Goal: Contribute content

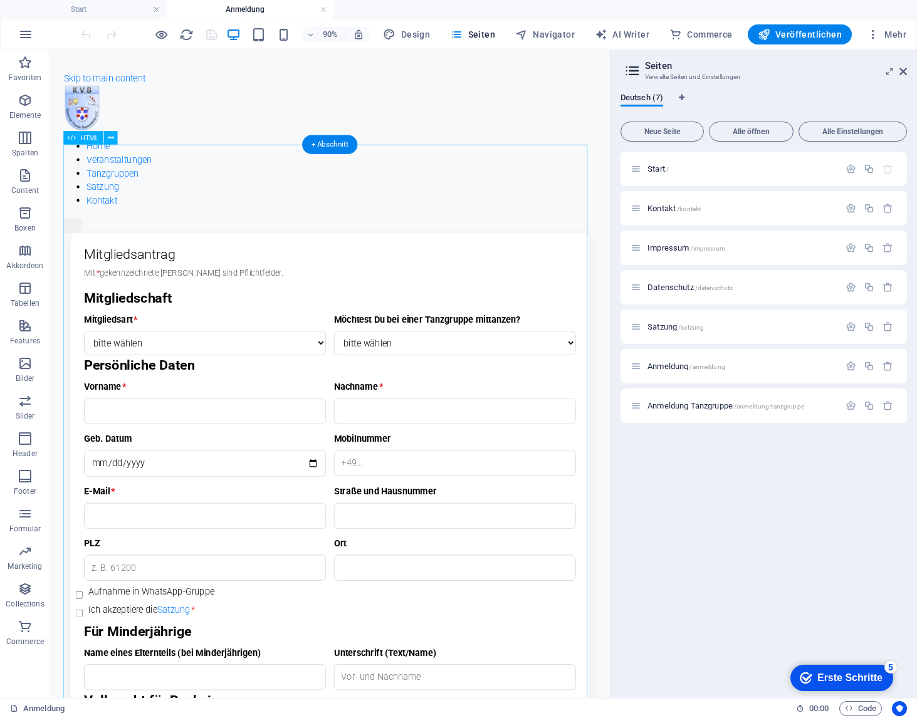
click at [184, 268] on div "Mitgliedsantrag – KV Bauernheim e.V. Mitgliedsantrag Mit * gekennzeichnete [PER…" at bounding box center [361, 638] width 592 height 770
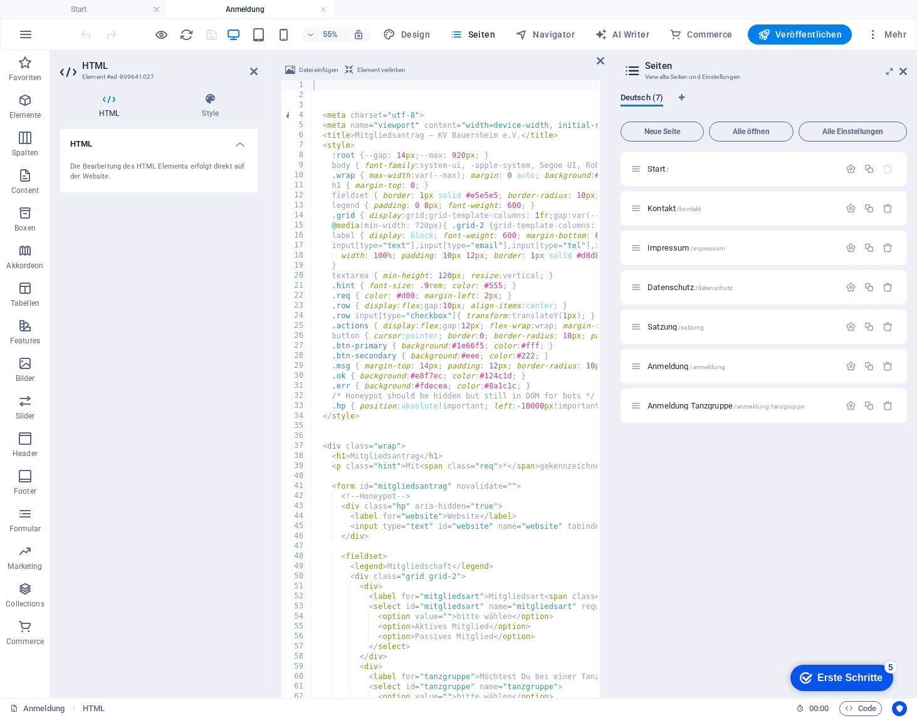
click at [441, 327] on div "< meta charset = "utf-8" > < meta name = "viewport" content = "width=device-wid…" at bounding box center [828, 427] width 1035 height 695
type textarea ".actions { display:flex; gap:12px; flex-wrap:wrap; margin-top: 6px; }"
click at [441, 327] on div "< meta charset = "utf-8" > < meta name = "viewport" content = "width=device-wid…" at bounding box center [828, 427] width 1035 height 695
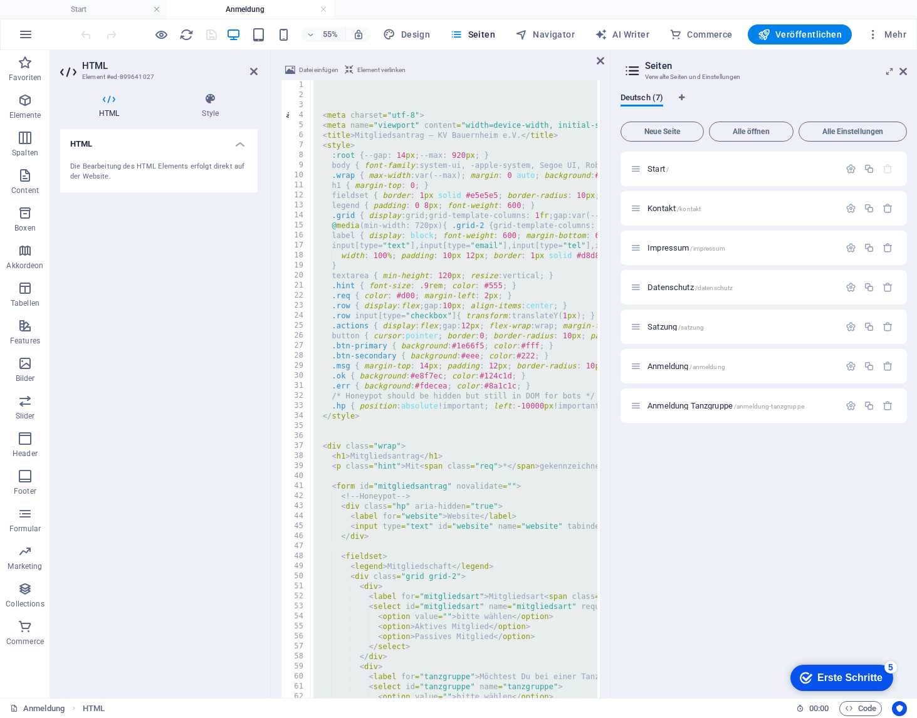
paste textarea
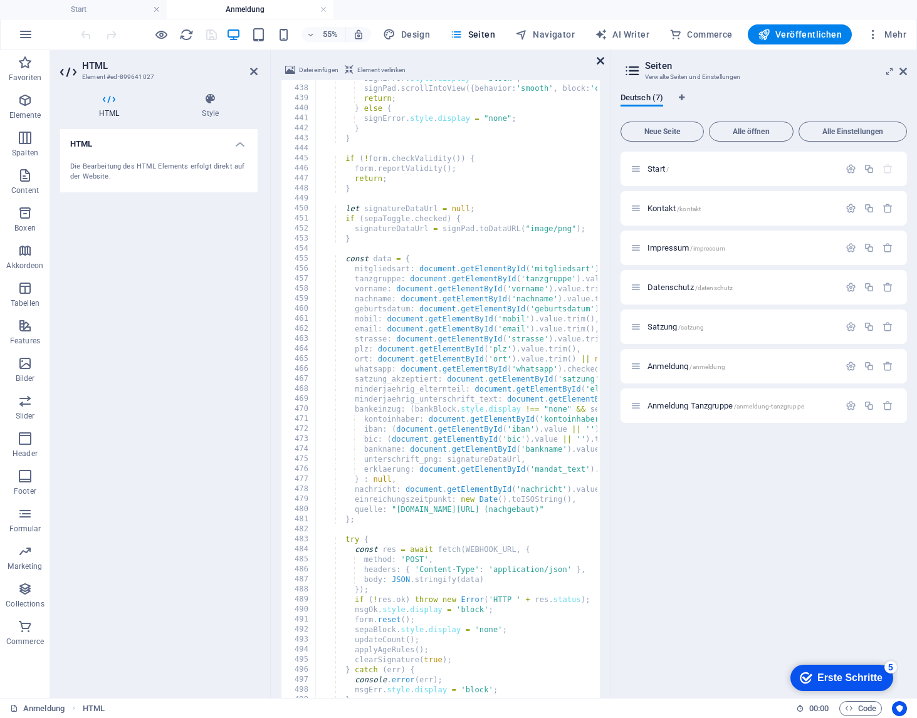
click at [604, 63] on icon at bounding box center [601, 61] width 8 height 10
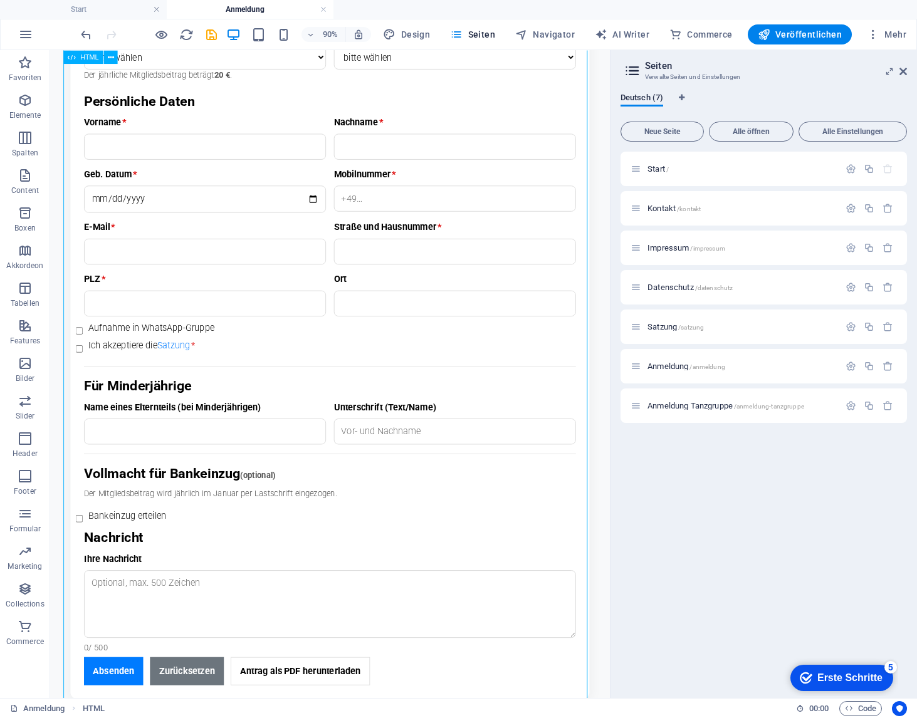
scroll to position [239, 0]
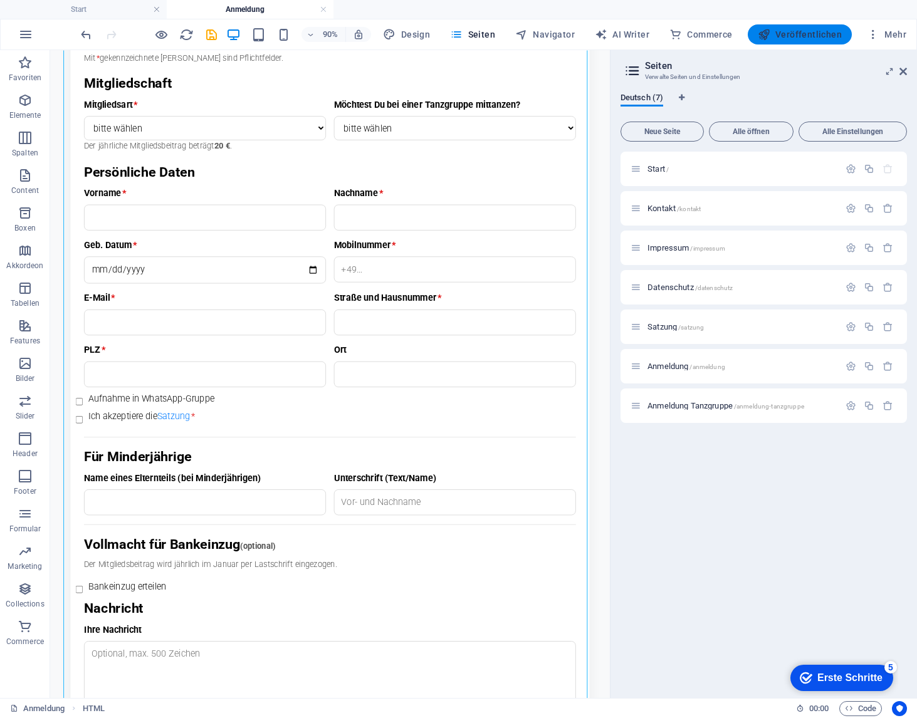
click at [810, 44] on button "Veröffentlichen" at bounding box center [800, 34] width 104 height 20
